Goal: Information Seeking & Learning: Check status

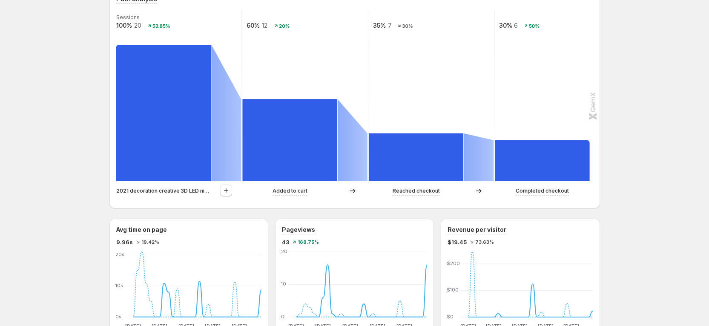
scroll to position [192, 0]
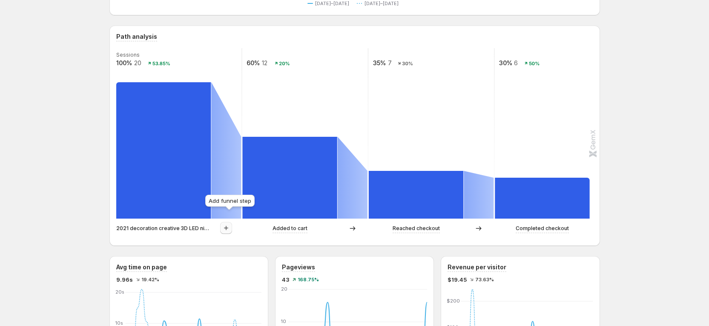
click at [224, 222] on button "button" at bounding box center [226, 228] width 12 height 12
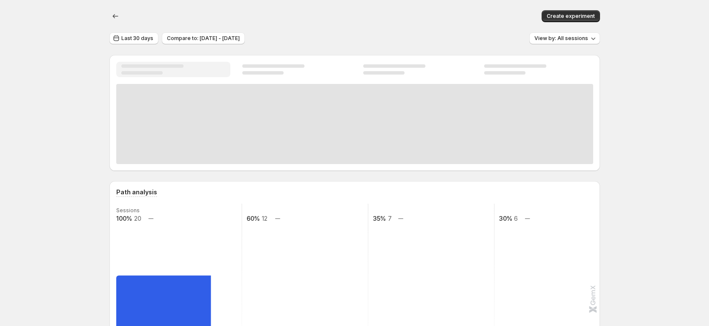
scroll to position [128, 0]
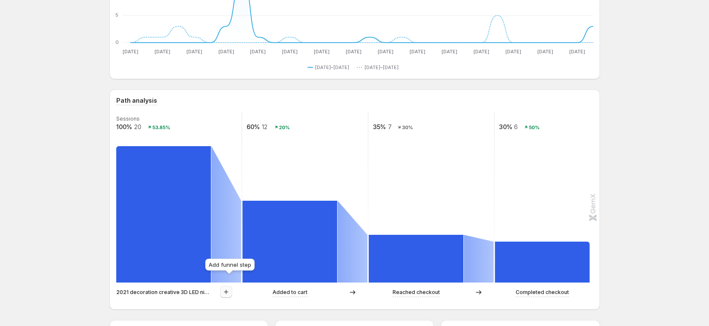
click at [230, 287] on icon "button" at bounding box center [226, 291] width 9 height 9
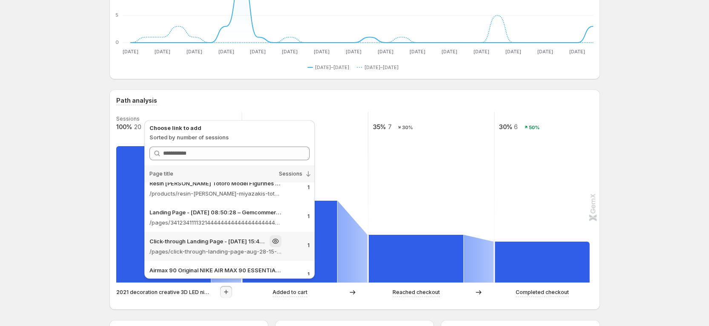
scroll to position [110, 0]
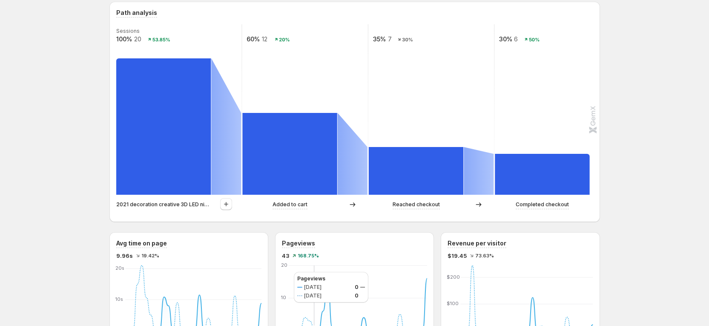
scroll to position [255, 0]
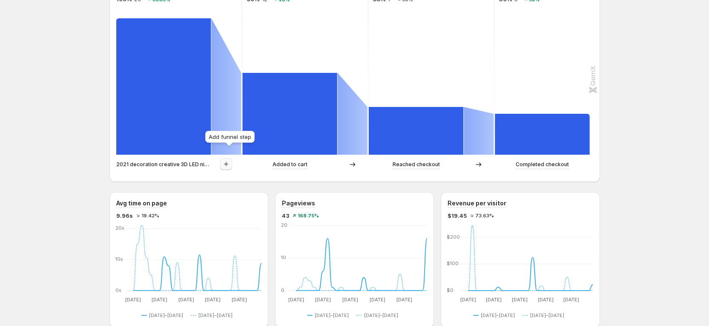
click at [226, 158] on button "button" at bounding box center [226, 164] width 12 height 12
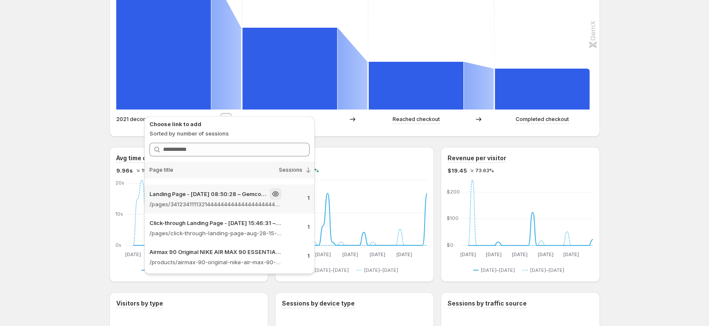
scroll to position [319, 0]
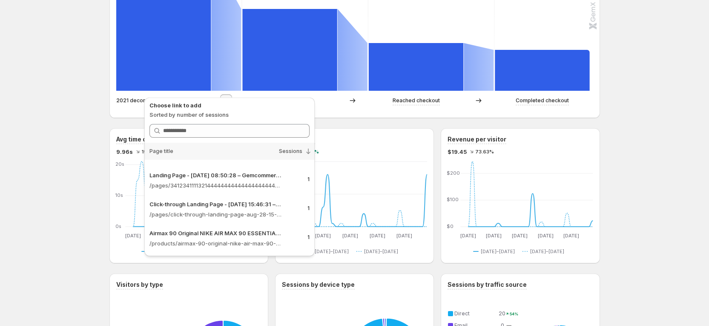
click at [60, 90] on div "2021 decoration creative 3D LED night light table lamp children bedroo – Gemcom…" at bounding box center [354, 224] width 709 height 1087
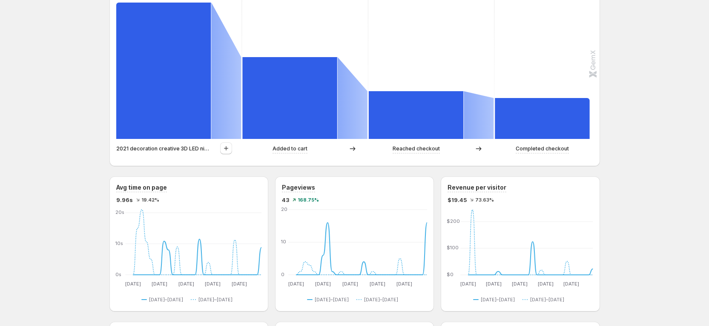
scroll to position [255, 0]
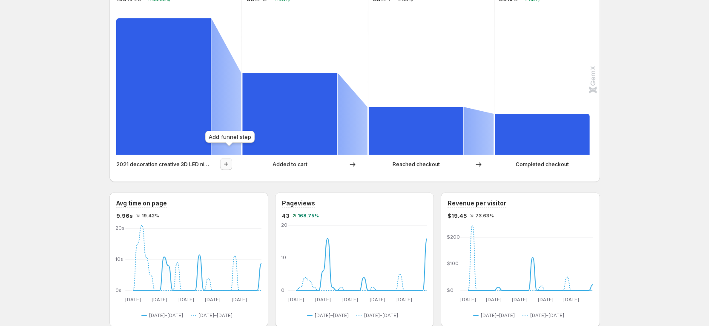
click at [230, 160] on icon "button" at bounding box center [226, 164] width 9 height 9
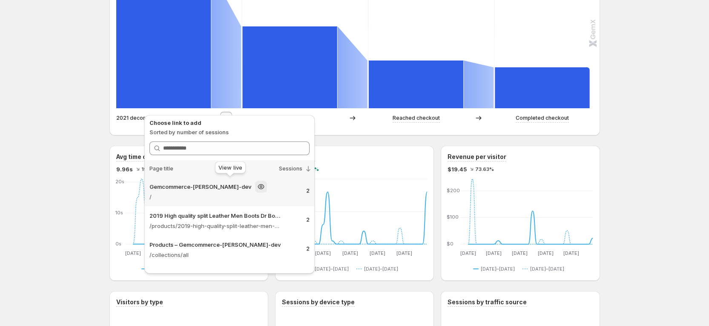
scroll to position [319, 0]
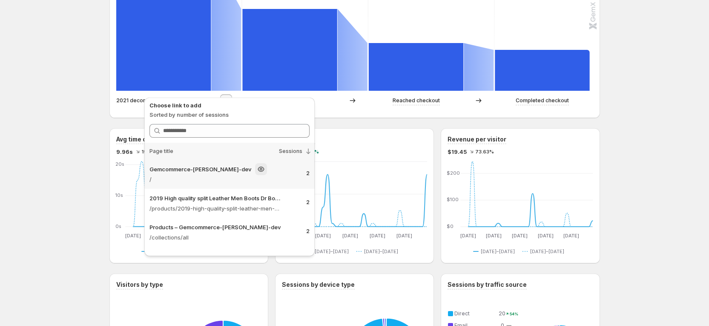
click at [225, 177] on p "/" at bounding box center [215, 179] width 132 height 9
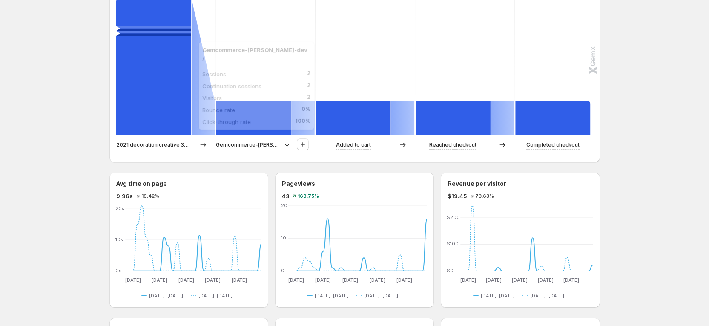
scroll to position [255, 0]
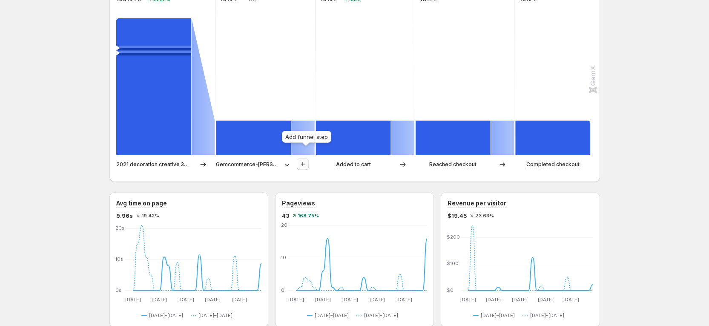
click at [305, 162] on icon "button" at bounding box center [302, 164] width 4 height 4
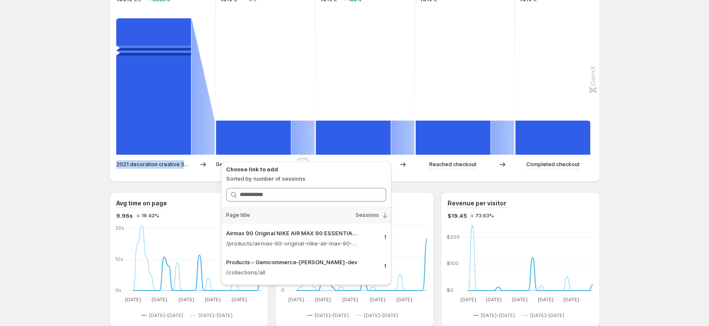
drag, startPoint x: 118, startPoint y: 155, endPoint x: 202, endPoint y: 155, distance: 83.8
click at [202, 155] on div "Path analysis Sessions 100% 20 53.85% 10% 2 0% 10% 2 100% 10% 2 10% 2 2021 deco…" at bounding box center [354, 72] width 490 height 220
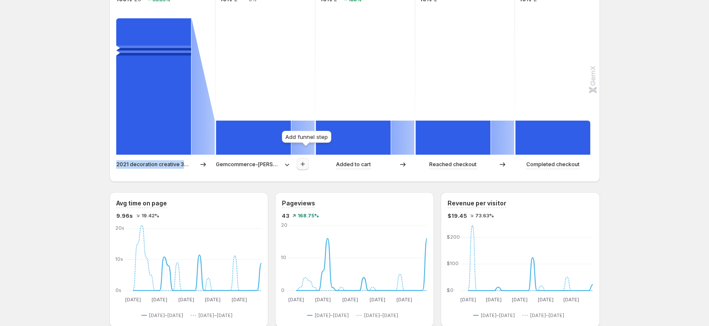
click at [307, 160] on icon "button" at bounding box center [302, 164] width 9 height 9
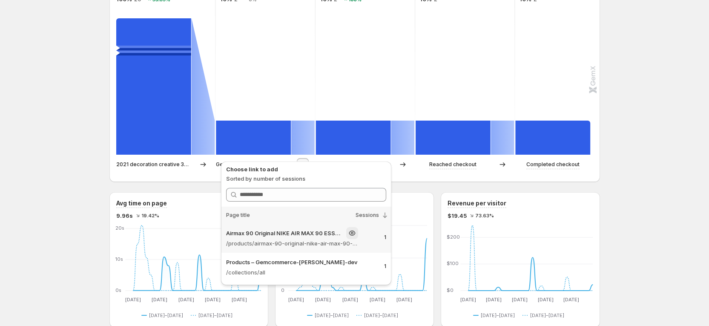
click at [307, 240] on p "/products/airmax-90-original-nike-air-max-90-essential-mens-running-shoes-sport…" at bounding box center [292, 243] width 132 height 9
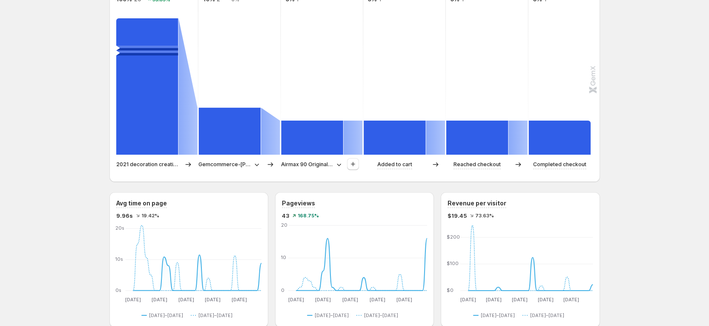
click at [260, 160] on icon at bounding box center [256, 164] width 9 height 9
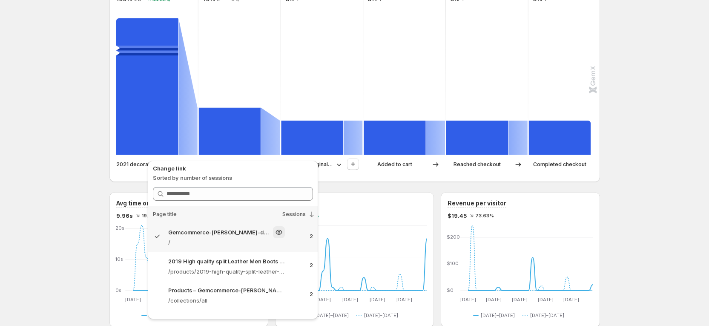
click at [221, 235] on p "Gemcommerce-sandy-dev" at bounding box center [218, 232] width 101 height 9
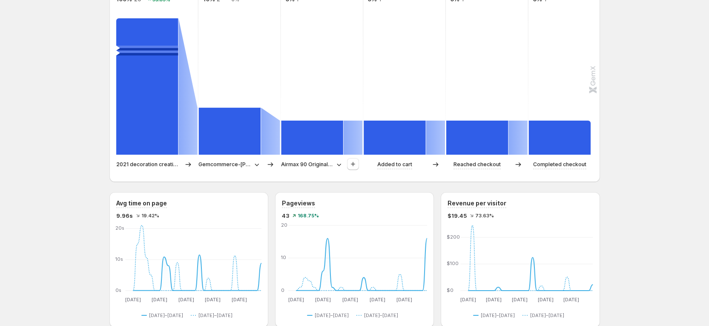
click at [248, 160] on p "Gemcommerce-sandy-dev" at bounding box center [224, 164] width 52 height 9
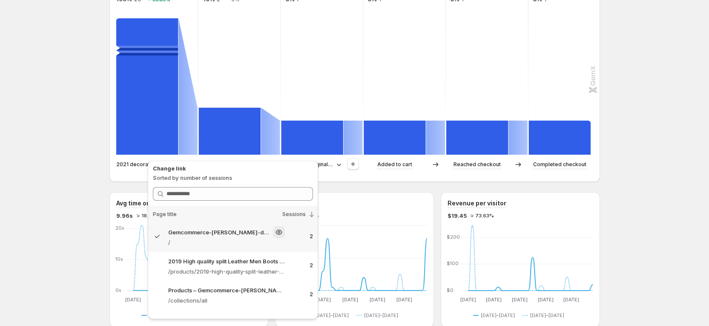
click at [239, 238] on p "/" at bounding box center [226, 242] width 117 height 9
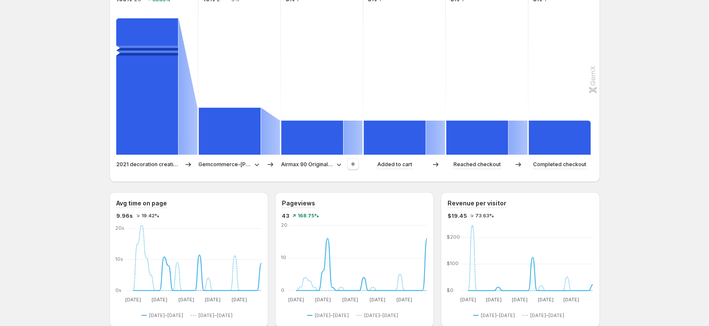
click at [257, 160] on icon at bounding box center [256, 164] width 9 height 9
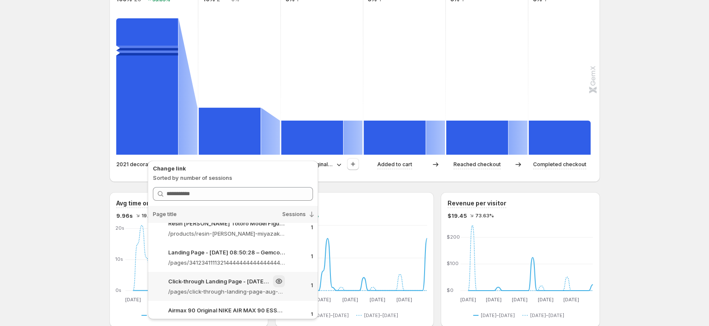
scroll to position [110, 0]
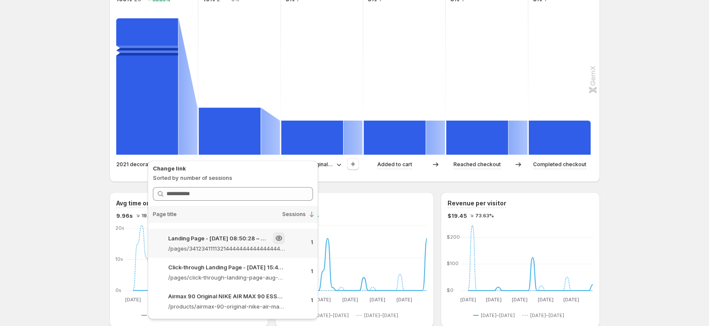
click at [206, 240] on p "Landing Page - Aug 11, 08:50:28 – Gemcommerce-sandy-dev" at bounding box center [218, 238] width 101 height 9
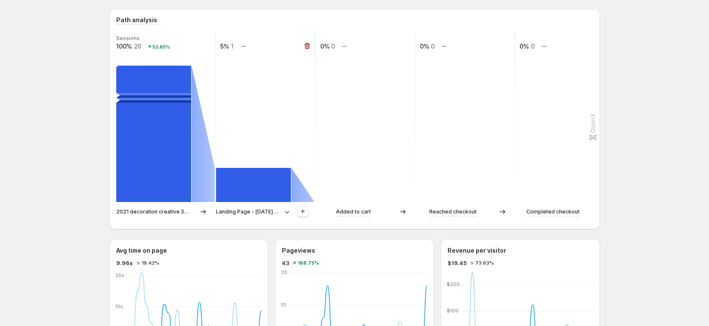
scroll to position [192, 0]
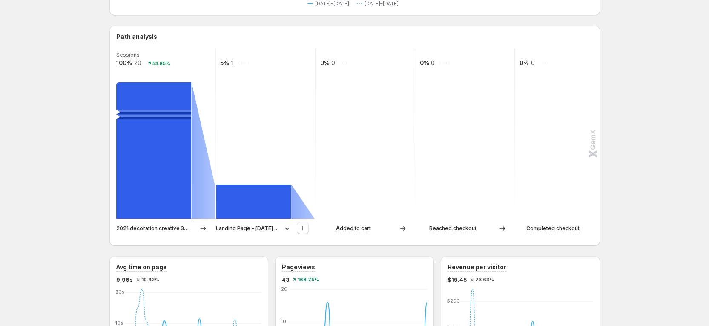
click at [211, 224] on div at bounding box center [203, 228] width 24 height 9
click at [174, 224] on p "2021 decoration creative 3D LED night light table lamp children bedroo – Gemcom…" at bounding box center [153, 228] width 75 height 9
click at [192, 224] on p "2021 decoration creative 3D LED night light table lamp children bedroo – Gemcom…" at bounding box center [153, 228] width 75 height 9
click at [182, 224] on p "2021 decoration creative 3D LED night light table lamp children bedroo – Gemcom…" at bounding box center [153, 228] width 75 height 9
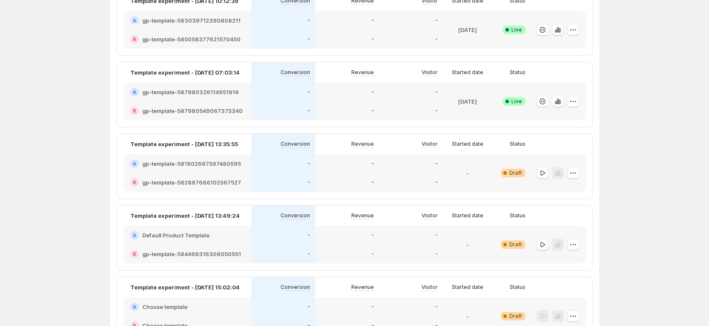
scroll to position [128, 0]
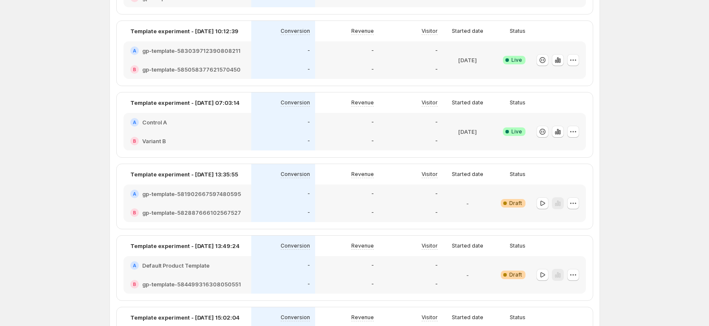
click at [199, 139] on div "B Variant B" at bounding box center [187, 141] width 114 height 9
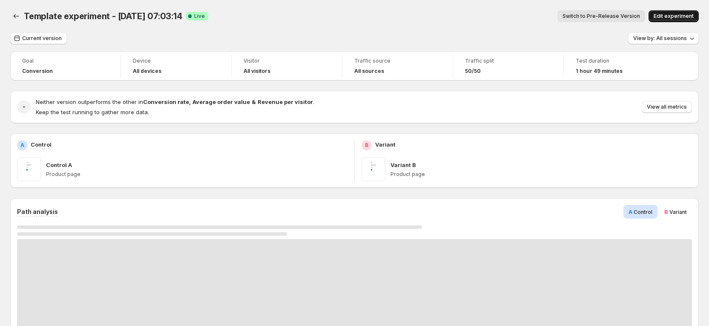
click at [675, 19] on span "Edit experiment" at bounding box center [673, 16] width 40 height 7
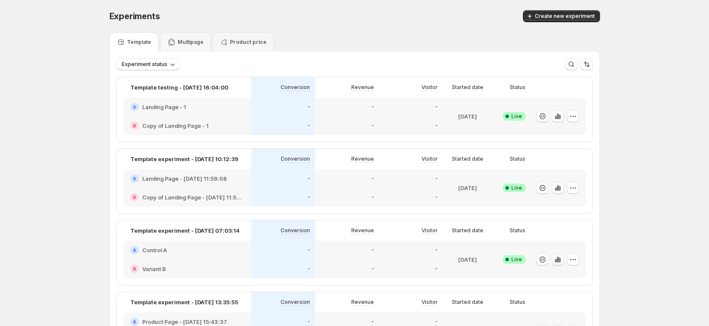
click at [560, 257] on icon "button" at bounding box center [557, 259] width 9 height 9
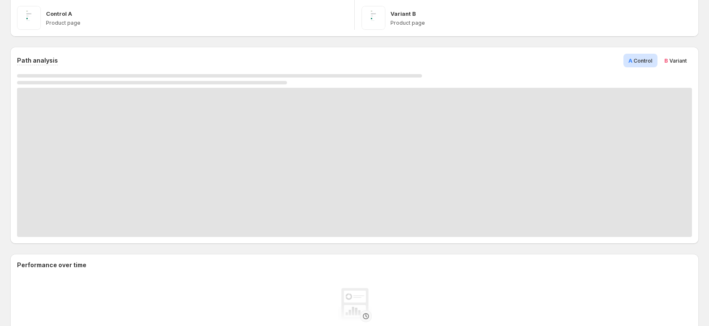
scroll to position [157, 0]
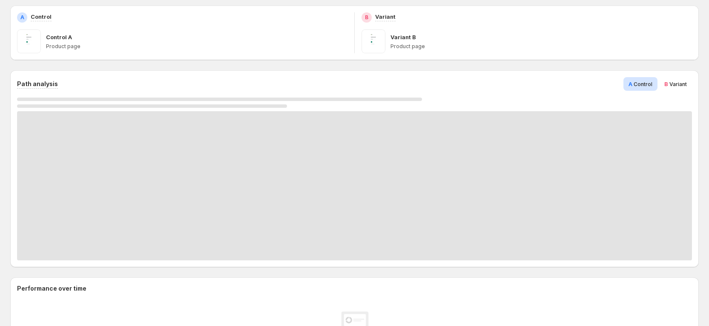
click at [698, 83] on div "Path analysis A Control B Variant" at bounding box center [354, 168] width 688 height 197
click at [687, 86] on span "Variant" at bounding box center [677, 84] width 17 height 6
click at [647, 82] on span "Control" at bounding box center [642, 84] width 19 height 6
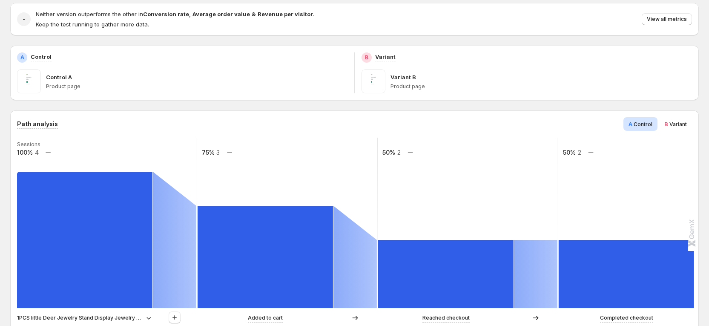
scroll to position [192, 0]
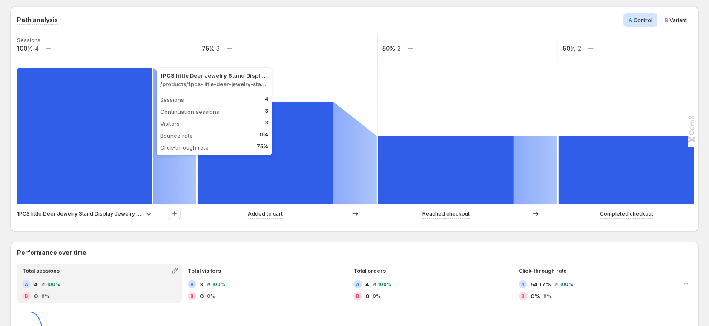
click at [125, 114] on rect at bounding box center [84, 136] width 135 height 136
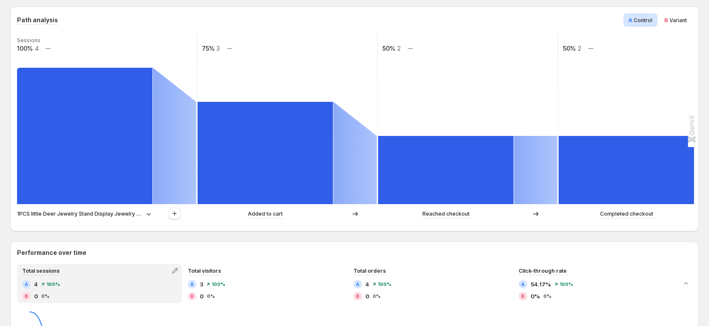
click at [134, 205] on div "Sessions 100% 4 75% 3 50% 2 50% 2 1PCS little Deer Jewelry Stand Display Jewelr…" at bounding box center [353, 129] width 673 height 191
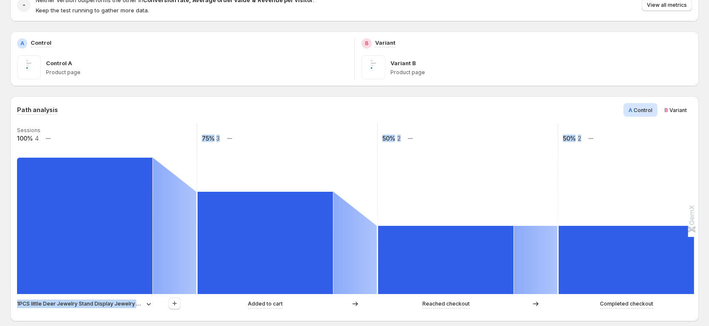
scroll to position [0, 0]
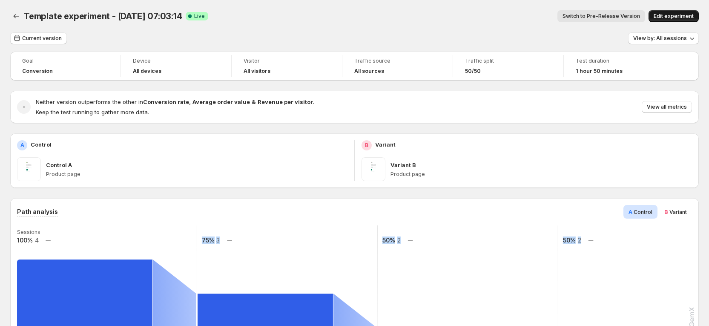
click at [691, 17] on span "Edit experiment" at bounding box center [673, 16] width 40 height 7
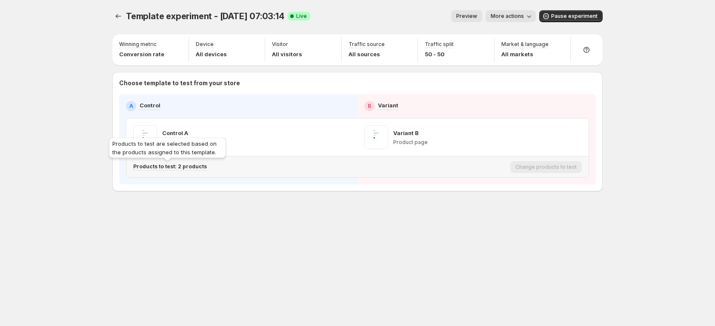
click at [193, 163] on p "Products to test: 2 products" at bounding box center [170, 166] width 74 height 7
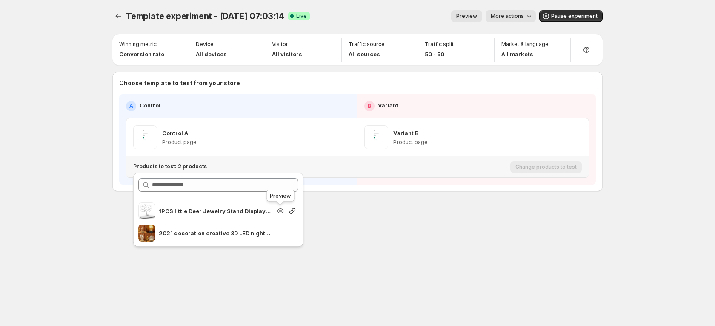
click at [279, 211] on icon "button" at bounding box center [280, 210] width 9 height 9
click at [295, 210] on icon "button" at bounding box center [292, 210] width 9 height 9
click at [343, 137] on icon "button" at bounding box center [342, 137] width 1 height 1
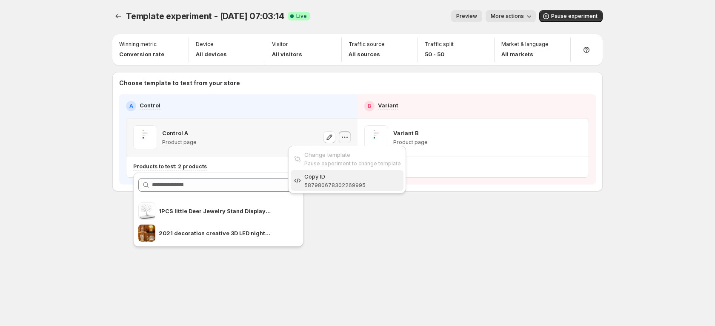
click at [335, 175] on div "Copy ID" at bounding box center [352, 176] width 97 height 9
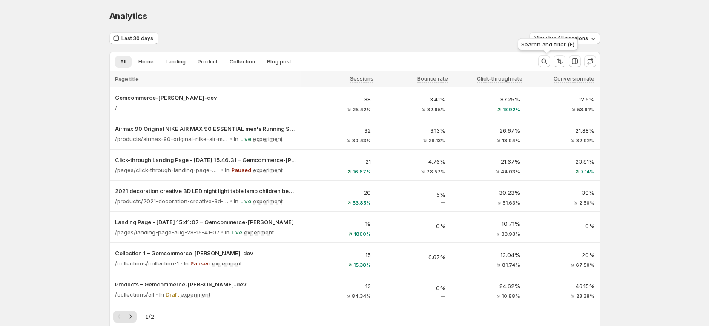
drag, startPoint x: 544, startPoint y: 59, endPoint x: 545, endPoint y: 51, distance: 8.1
click at [545, 58] on icon "Search and filter results" at bounding box center [544, 61] width 9 height 9
click at [550, 62] on button "Cancel" at bounding box center [538, 61] width 24 height 10
click at [546, 62] on icon "Search and filter results" at bounding box center [544, 62] width 6 height 6
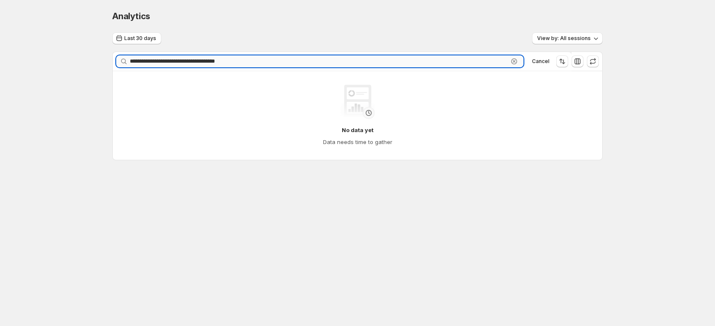
drag, startPoint x: 221, startPoint y: 60, endPoint x: 232, endPoint y: 60, distance: 10.6
click at [221, 60] on input "**********" at bounding box center [319, 61] width 378 height 12
drag, startPoint x: 247, startPoint y: 59, endPoint x: 48, endPoint y: 49, distance: 199.4
click at [48, 49] on div "**********" at bounding box center [357, 103] width 715 height 206
paste input "text"
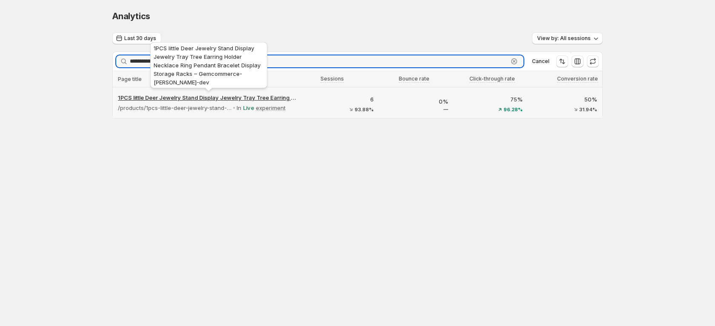
type input "**********"
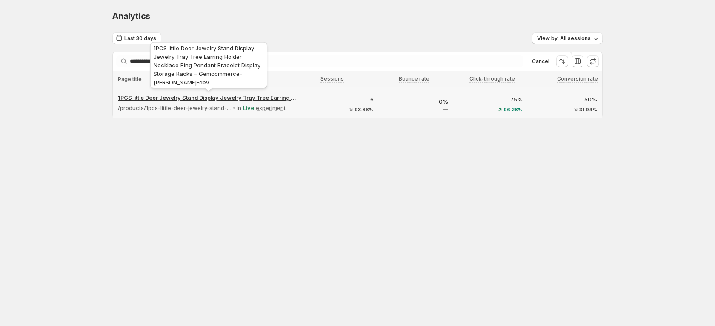
click at [243, 97] on p "1PCS little Deer Jewelry Stand Display Jewelry Tray Tree Earring Holder Necklac…" at bounding box center [208, 97] width 181 height 9
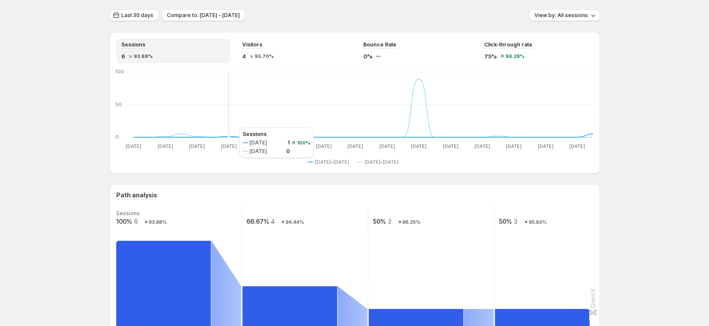
scroll to position [19, 0]
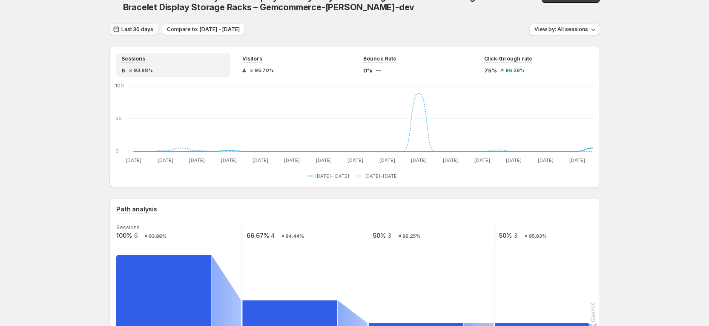
click at [138, 32] on span "Last 30 days" at bounding box center [137, 29] width 32 height 7
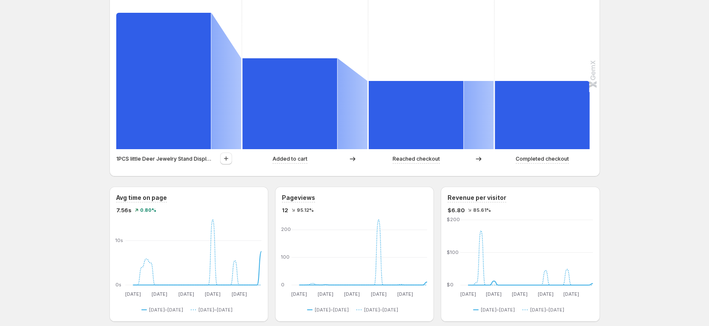
scroll to position [275, 0]
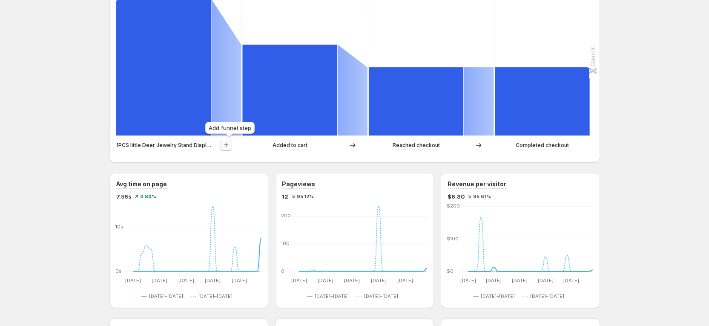
click at [229, 150] on button "button" at bounding box center [226, 145] width 12 height 12
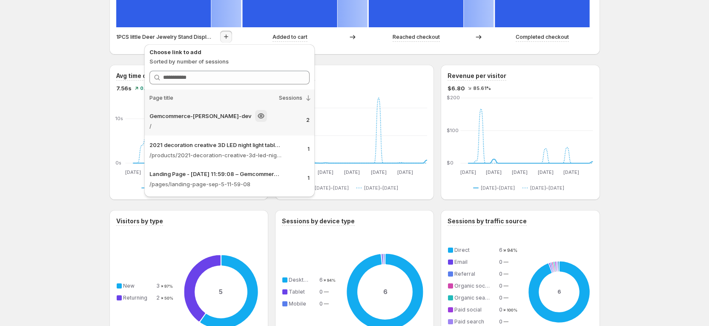
scroll to position [402, 0]
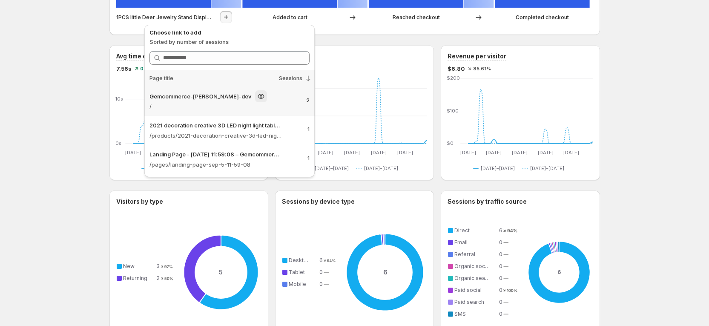
click at [197, 95] on p "Gemcommerce-sandy-dev" at bounding box center [200, 96] width 102 height 9
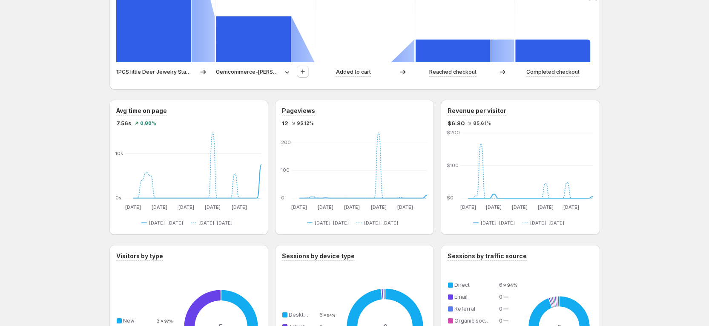
scroll to position [338, 0]
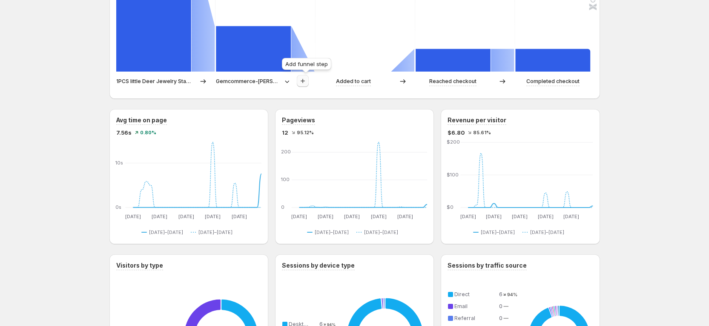
click at [304, 80] on icon "button" at bounding box center [302, 81] width 9 height 9
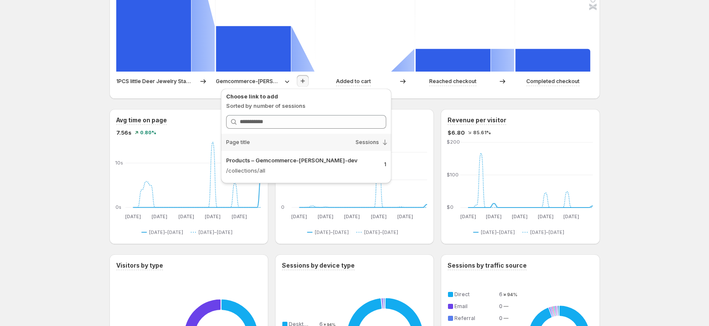
click at [266, 83] on p "Gemcommerce-sandy-dev" at bounding box center [248, 81] width 65 height 9
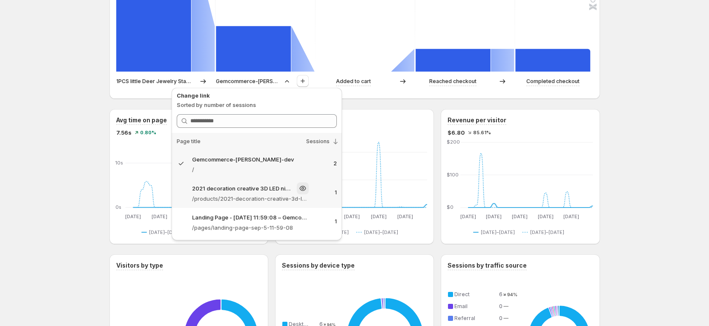
click at [249, 201] on p "/products/2021-decoration-creative-3d-led-night-light-table-lamp-children-bedro…" at bounding box center [250, 198] width 117 height 9
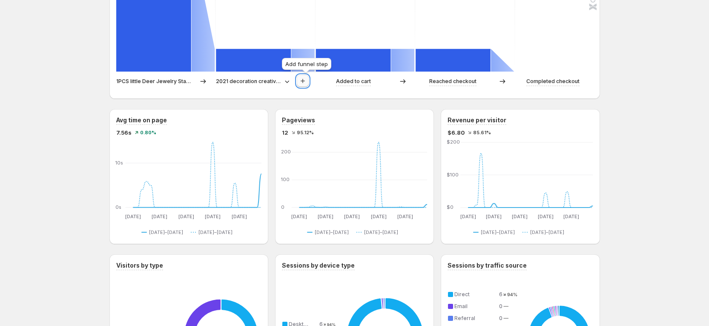
click at [303, 82] on icon "button" at bounding box center [302, 81] width 9 height 9
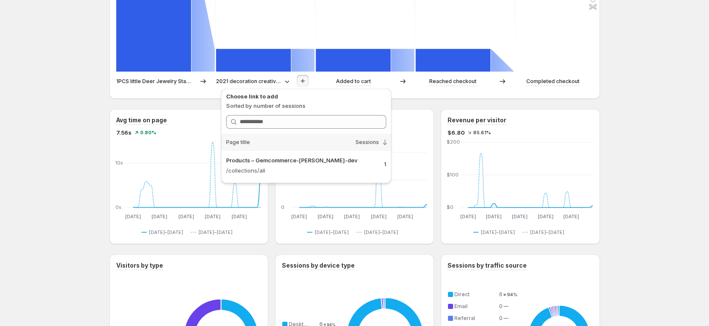
click at [235, 87] on div "Choose link to add Sorted by number of sessions Search link Page title Sessions…" at bounding box center [305, 137] width 177 height 103
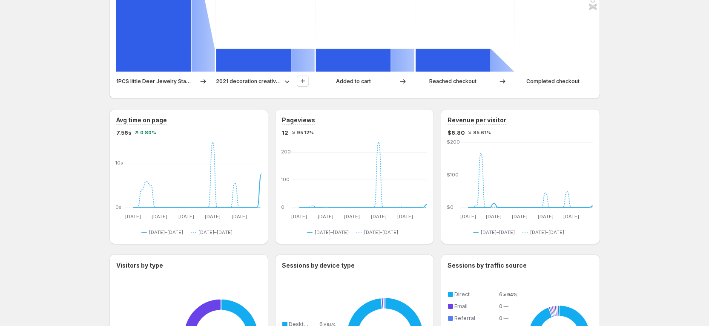
click at [247, 87] on div "2021 decoration creative 3D LED night light table lamp children bedroo – Gemcom…" at bounding box center [265, 81] width 99 height 13
click at [253, 77] on p "2021 decoration creative 3D LED night light table lamp children bedroo – Gemcom…" at bounding box center [248, 81] width 65 height 9
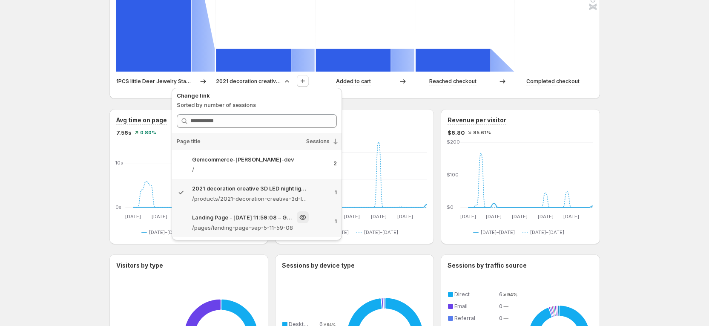
click at [247, 224] on p "/pages/landing-page-sep-5-11-59-08" at bounding box center [250, 227] width 117 height 9
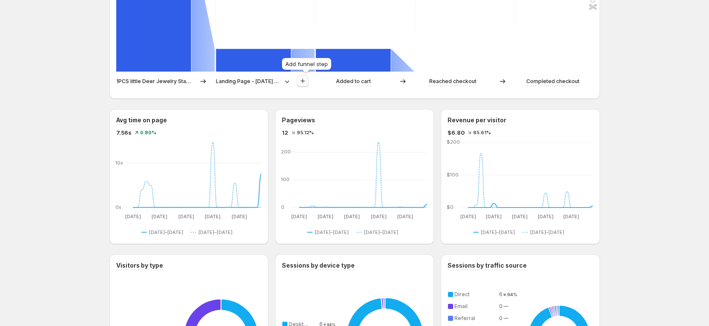
click at [307, 82] on icon "button" at bounding box center [302, 81] width 9 height 9
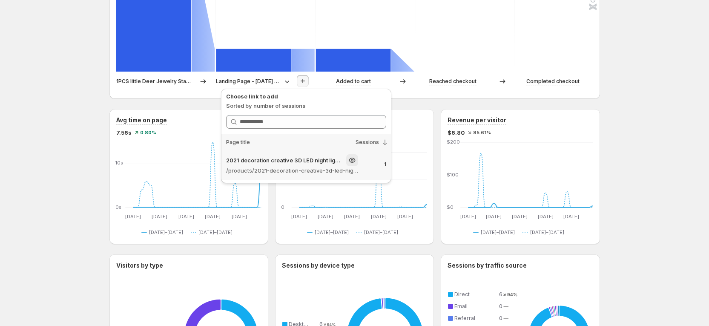
click at [289, 172] on p "/products/2021-decoration-creative-3d-led-night-light-table-lamp-children-bedro…" at bounding box center [292, 170] width 132 height 9
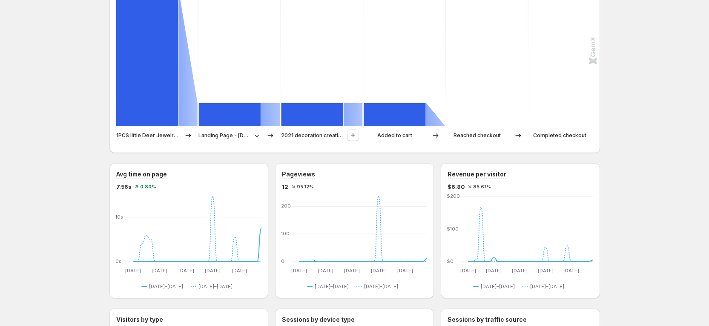
scroll to position [211, 0]
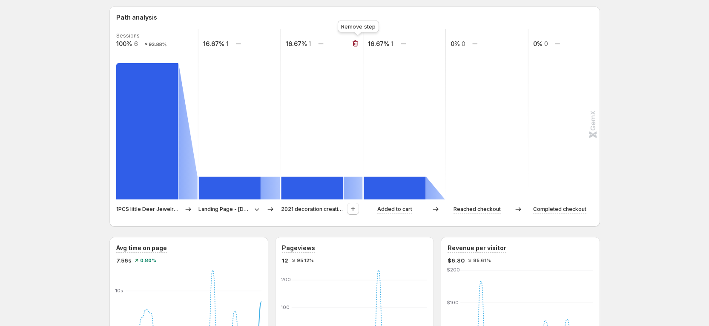
drag, startPoint x: 359, startPoint y: 40, endPoint x: 364, endPoint y: 40, distance: 4.7
click at [359, 40] on icon "button" at bounding box center [355, 43] width 9 height 9
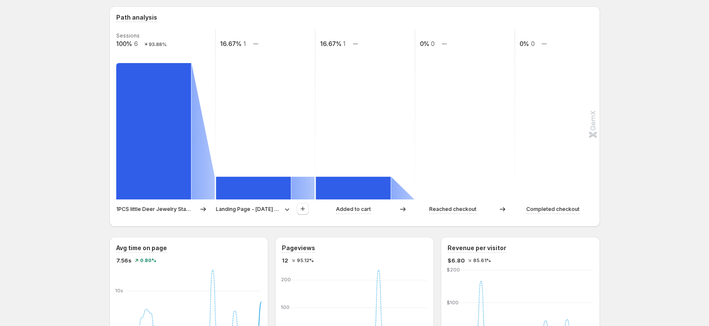
click at [275, 206] on p "Landing Page - Sep 5, 11:59:08 – Gemcommerce-sandy-dev" at bounding box center [248, 209] width 65 height 9
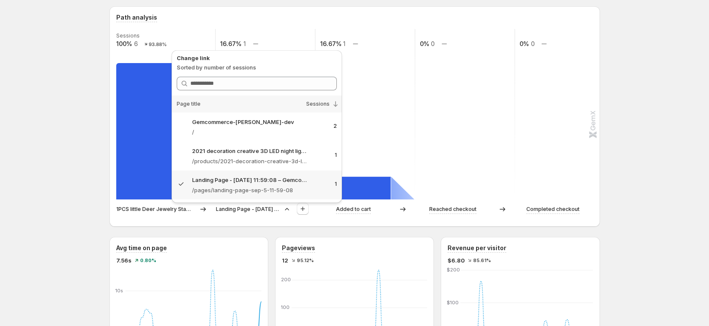
click at [306, 215] on div at bounding box center [303, 209] width 12 height 13
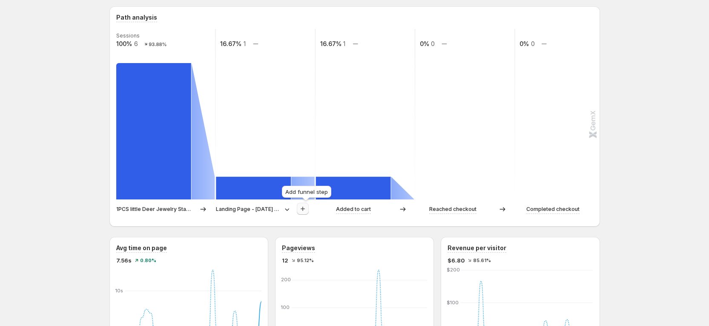
click at [309, 210] on button "button" at bounding box center [303, 209] width 12 height 12
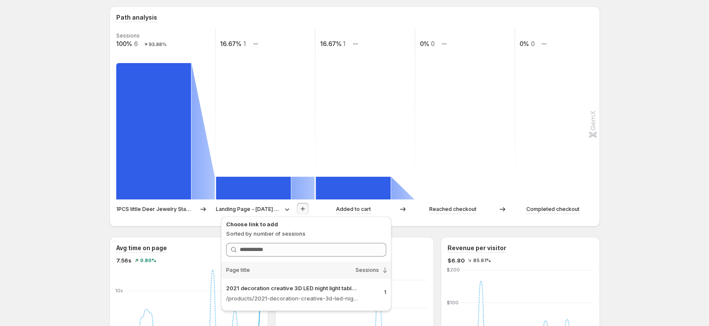
click at [328, 276] on div "Sessions" at bounding box center [348, 269] width 85 height 17
click at [332, 294] on p "/products/2021-decoration-creative-3d-led-night-light-table-lamp-children-bedro…" at bounding box center [292, 298] width 132 height 9
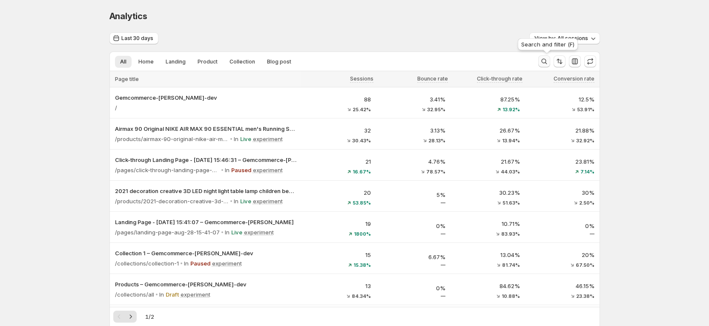
click at [546, 60] on icon "Search and filter results" at bounding box center [544, 61] width 9 height 9
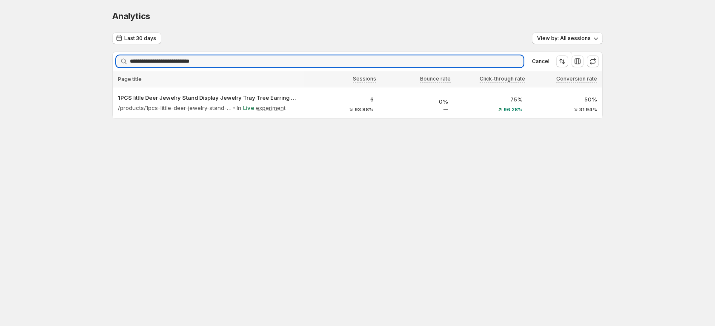
type input "**********"
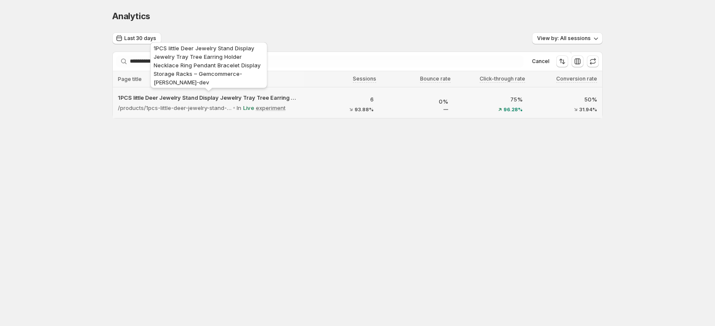
drag, startPoint x: 240, startPoint y: 96, endPoint x: 179, endPoint y: 132, distance: 70.6
click at [179, 133] on div "**********" at bounding box center [357, 82] width 511 height 164
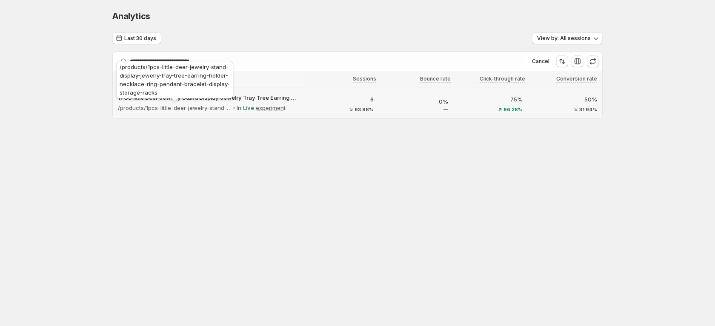
click at [204, 89] on div "/products/1pcs-little-deer-jewelry-stand-display-jewelry-tray-tree-earring-hold…" at bounding box center [174, 81] width 120 height 44
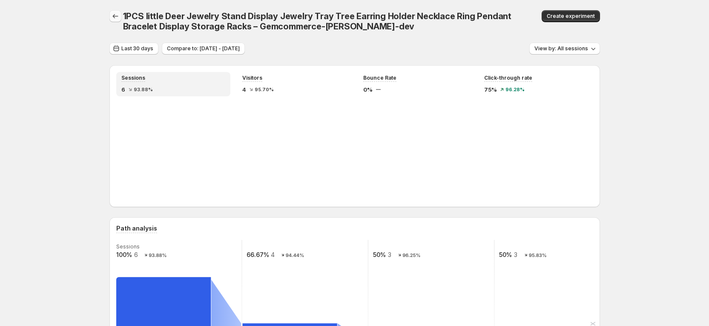
click at [118, 15] on icon "button" at bounding box center [115, 16] width 9 height 9
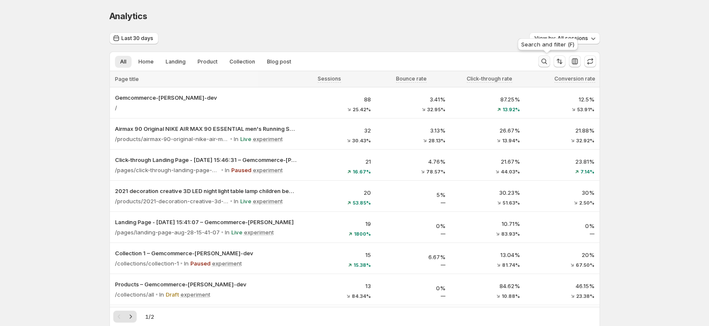
click at [544, 61] on icon "Search and filter results" at bounding box center [544, 61] width 9 height 9
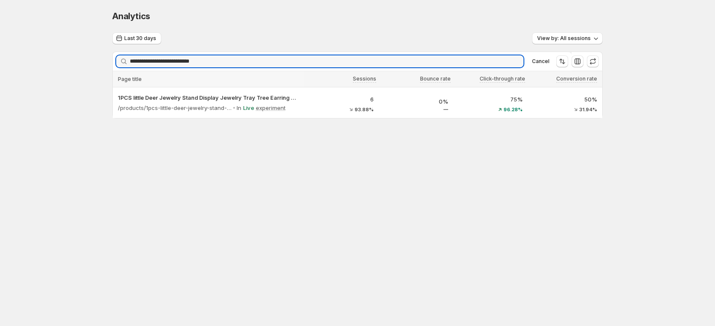
type input "**********"
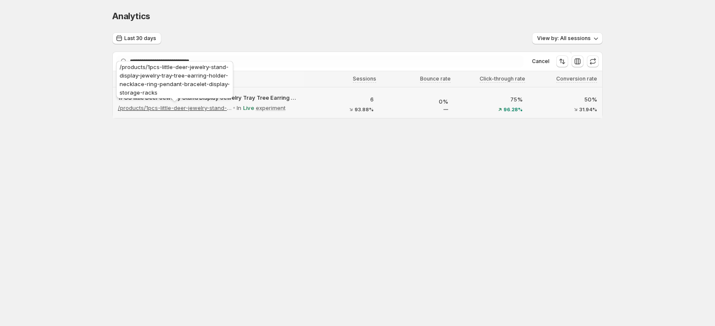
drag, startPoint x: 200, startPoint y: 94, endPoint x: 175, endPoint y: 109, distance: 29.1
click at [175, 109] on div "1PCS little Deer Jewelry Stand Display Jewelry Tray Tree Earring Holder Necklac…" at bounding box center [208, 103] width 181 height 20
click at [175, 109] on p "/products/1pcs-little-deer-jewelry-stand-display-jewelry-tray-tree-earring-hold…" at bounding box center [175, 107] width 114 height 9
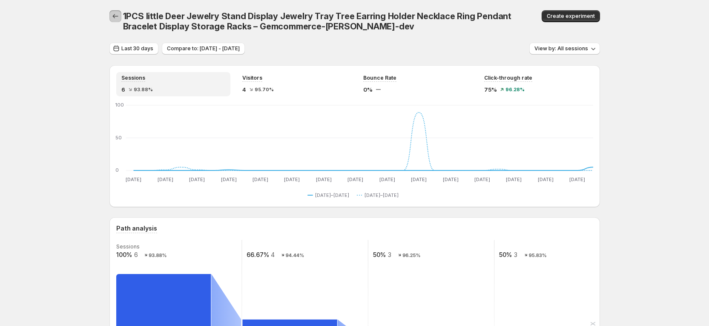
drag, startPoint x: 118, startPoint y: 17, endPoint x: 118, endPoint y: 23, distance: 6.0
click at [120, 19] on icon "button" at bounding box center [115, 16] width 9 height 9
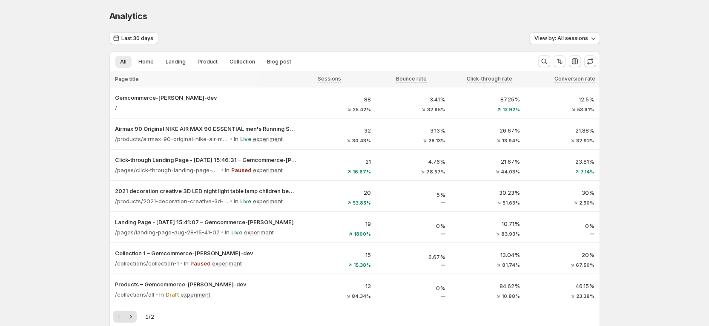
click at [116, 18] on span "Analytics" at bounding box center [128, 16] width 38 height 10
click at [545, 58] on icon "Search and filter results" at bounding box center [544, 61] width 9 height 9
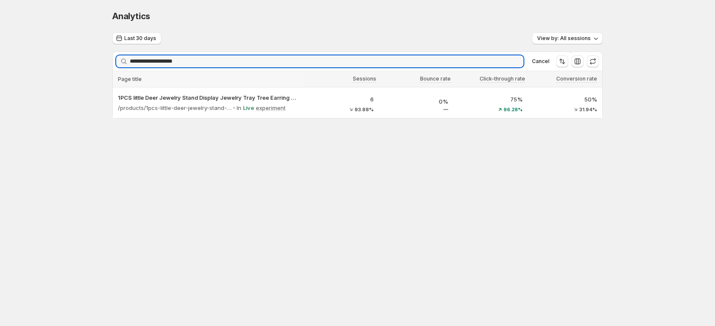
type input "**********"
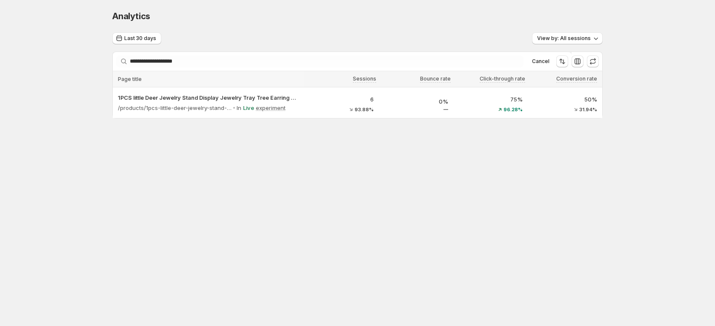
click at [180, 183] on body "**********" at bounding box center [357, 163] width 715 height 326
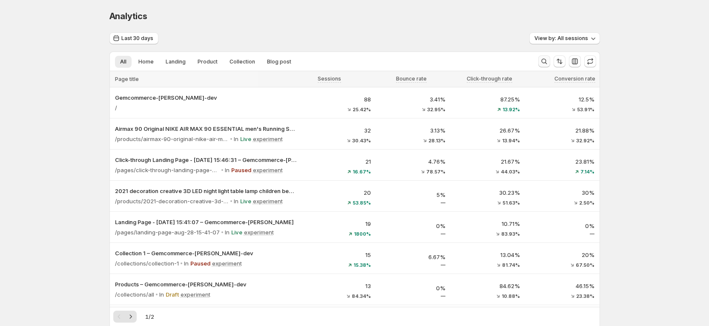
click at [548, 62] on icon "Search and filter results" at bounding box center [544, 61] width 9 height 9
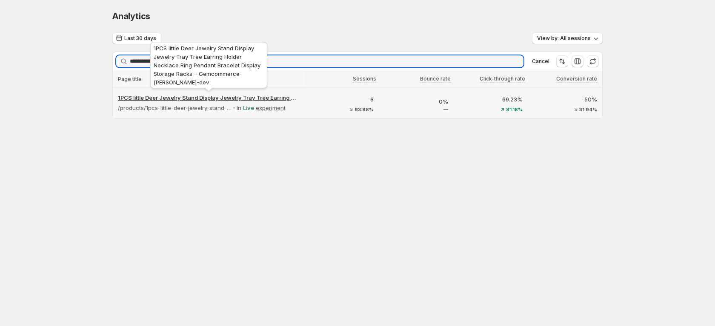
type input "**********"
click at [274, 96] on p "1PCS little Deer Jewelry Stand Display Jewelry Tray Tree Earring Holder Necklac…" at bounding box center [208, 97] width 181 height 9
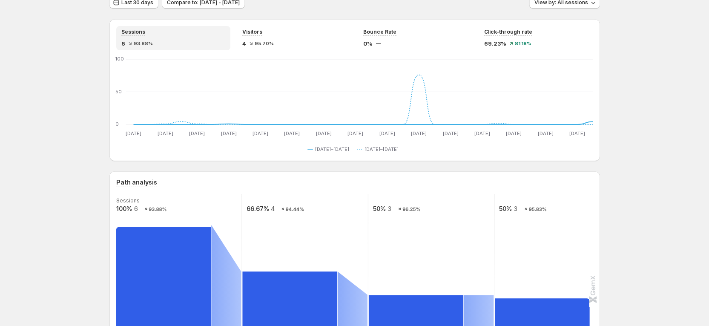
scroll to position [64, 0]
